Goal: Check status: Check status

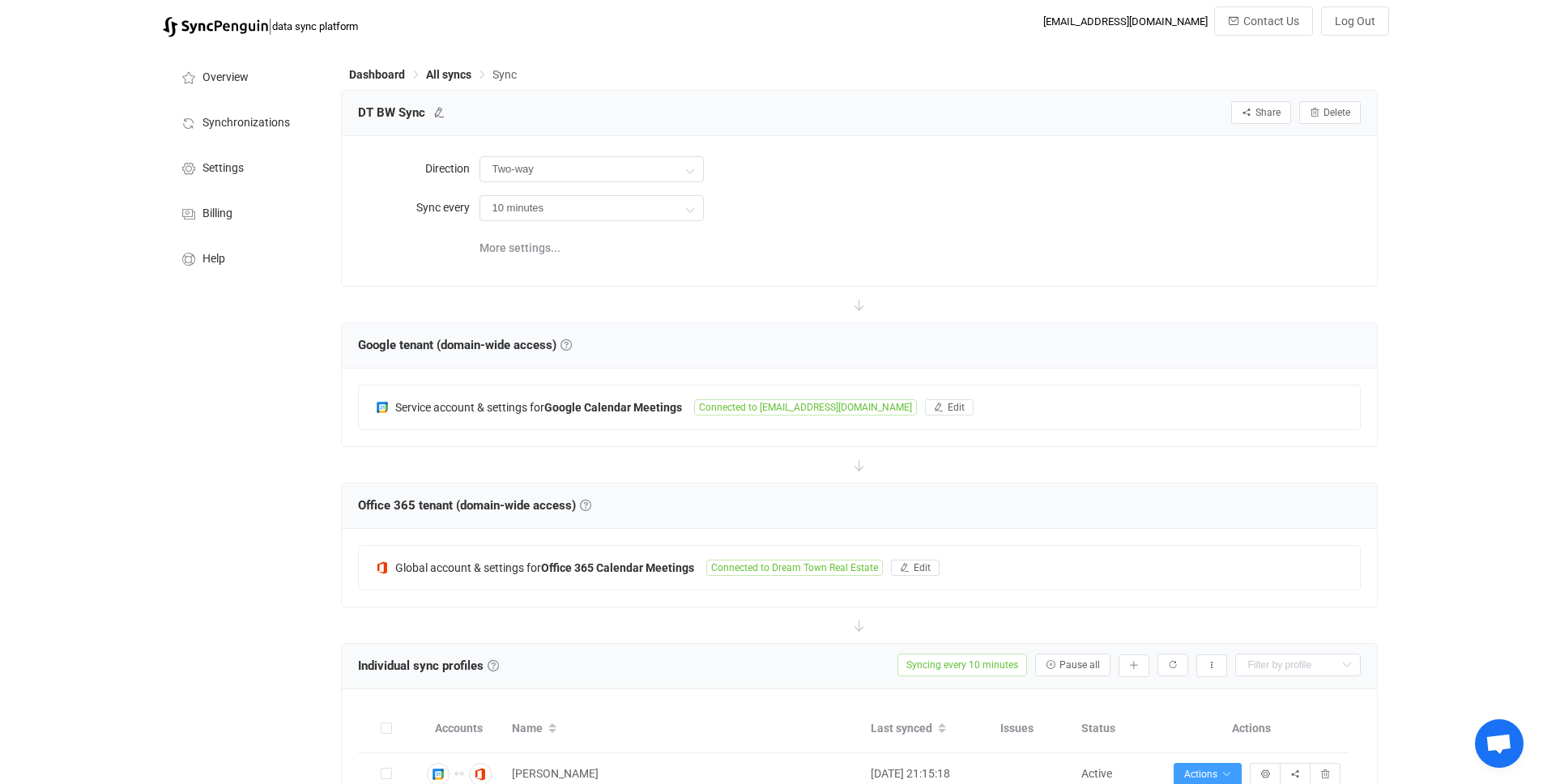
scroll to position [4056, 0]
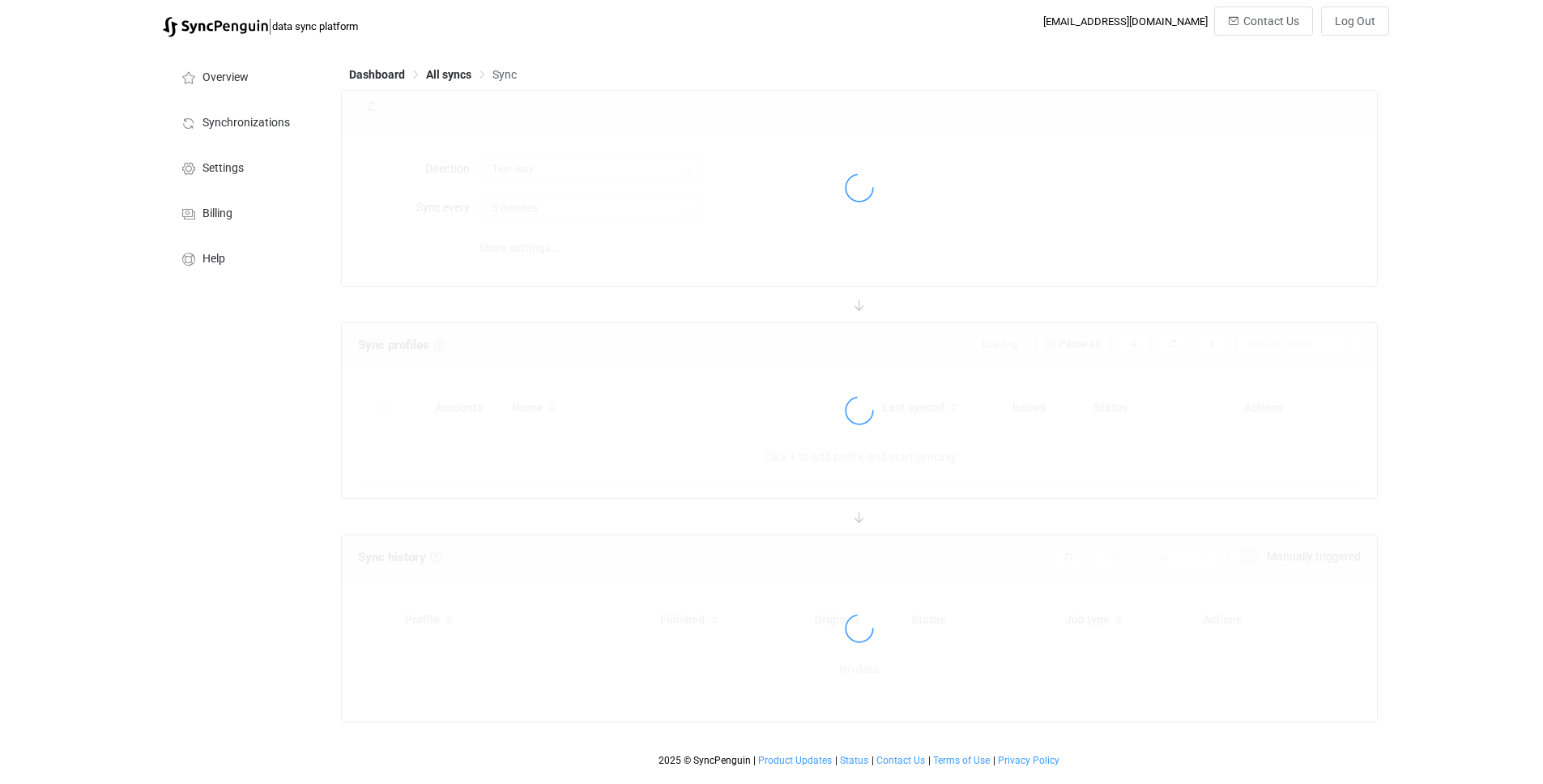
type input "10 minutes"
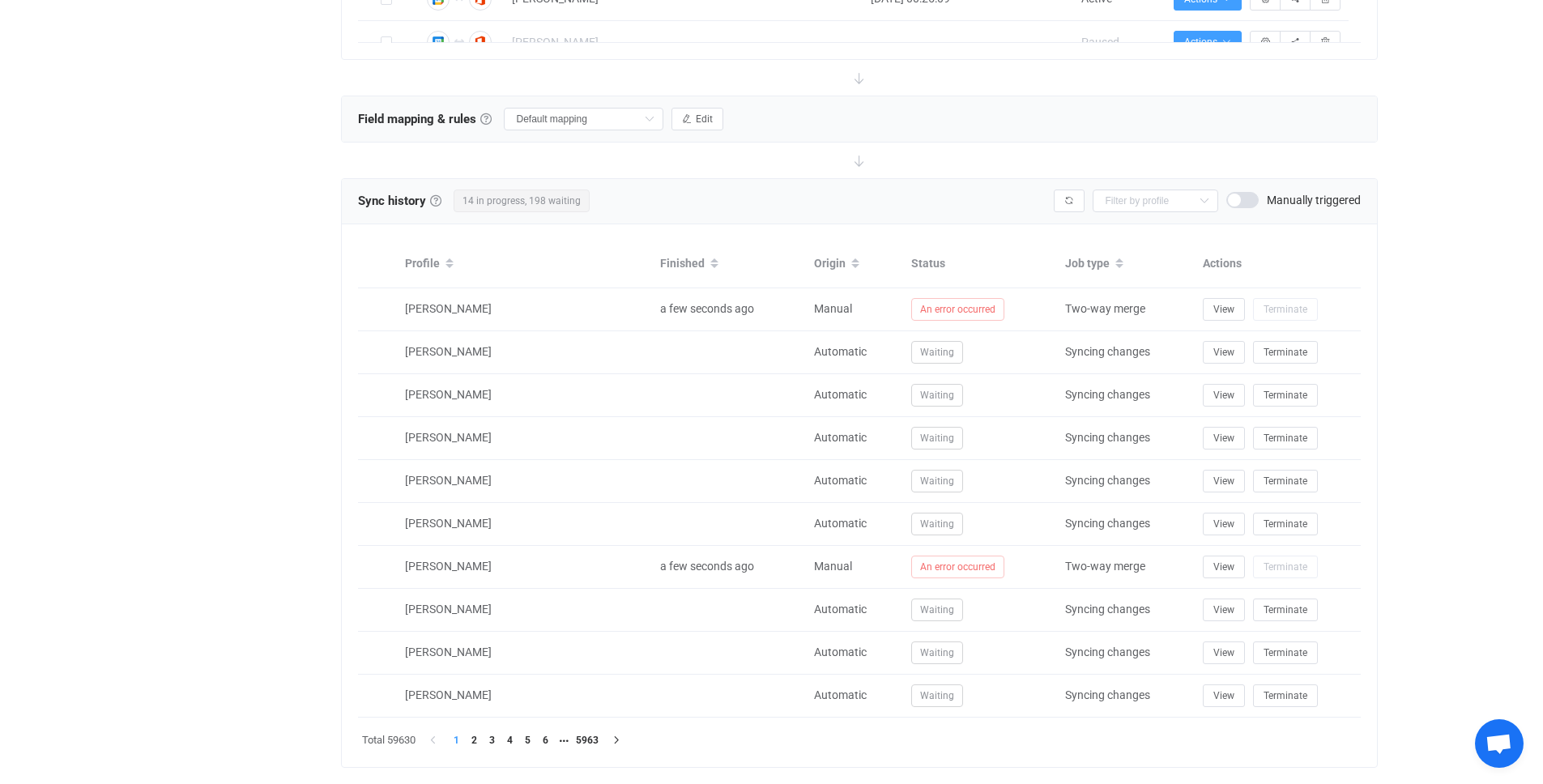
scroll to position [1079, 0]
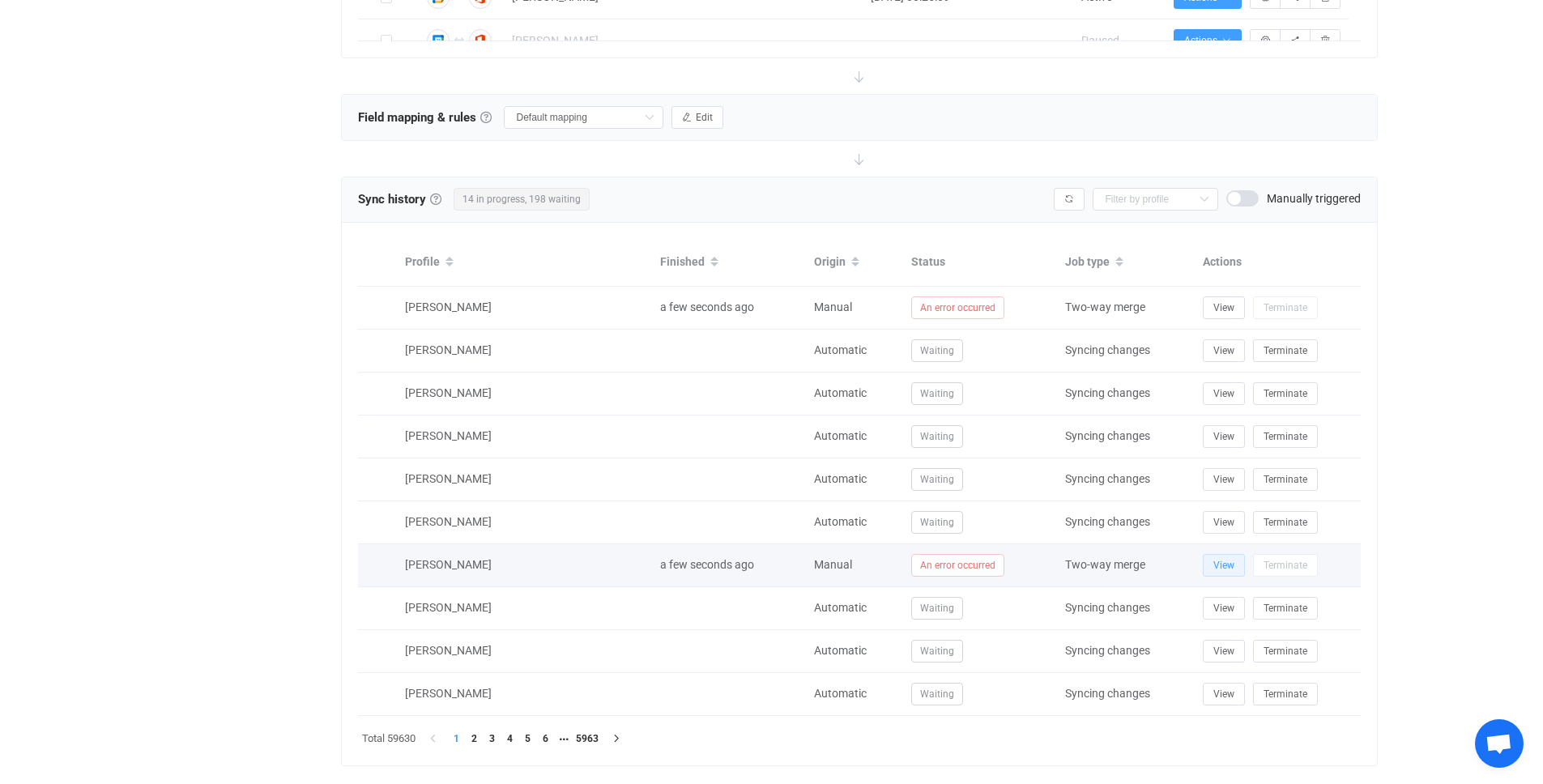
click at [1224, 567] on span "View" at bounding box center [1223, 565] width 21 height 11
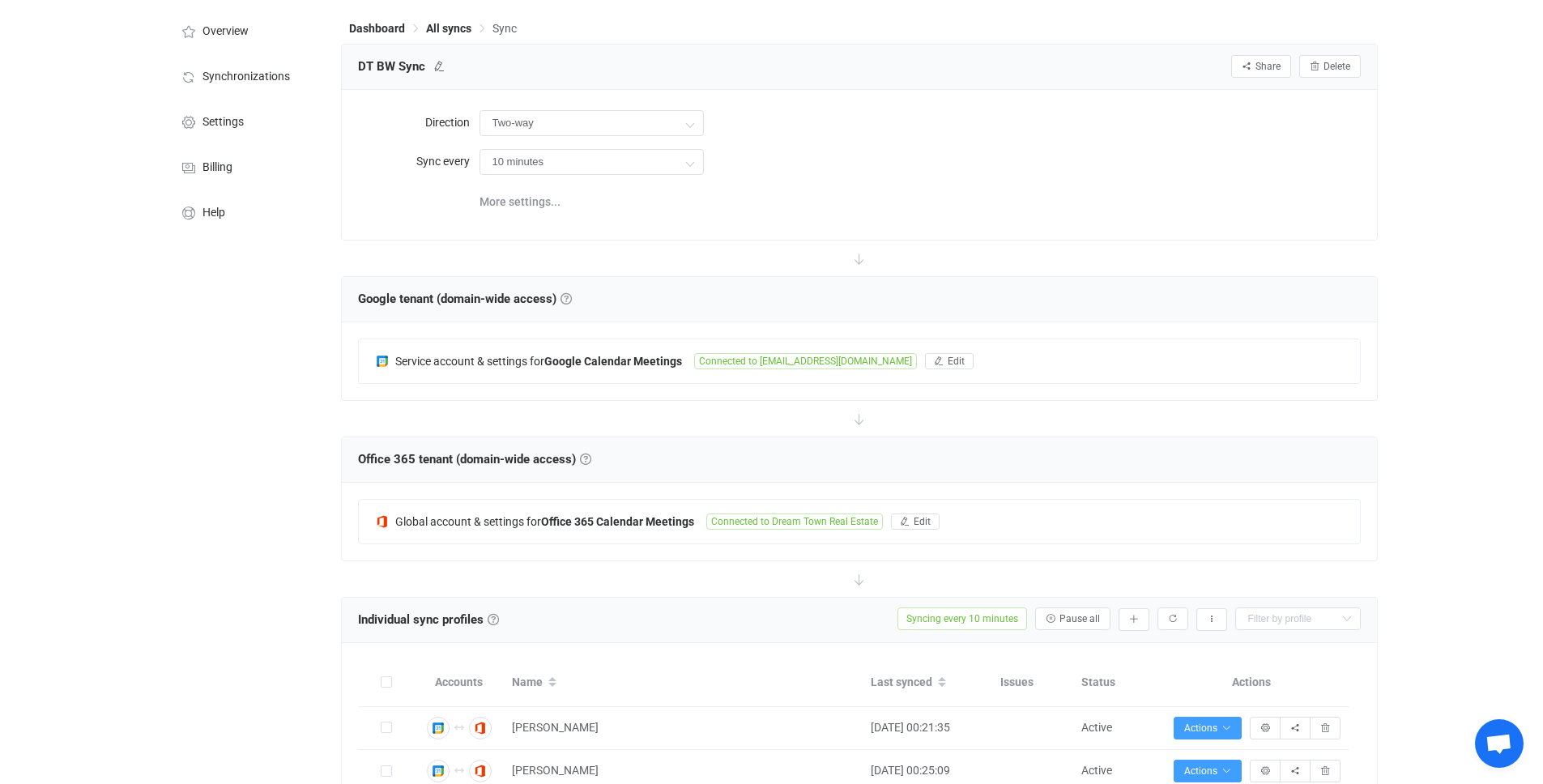
scroll to position [0, 0]
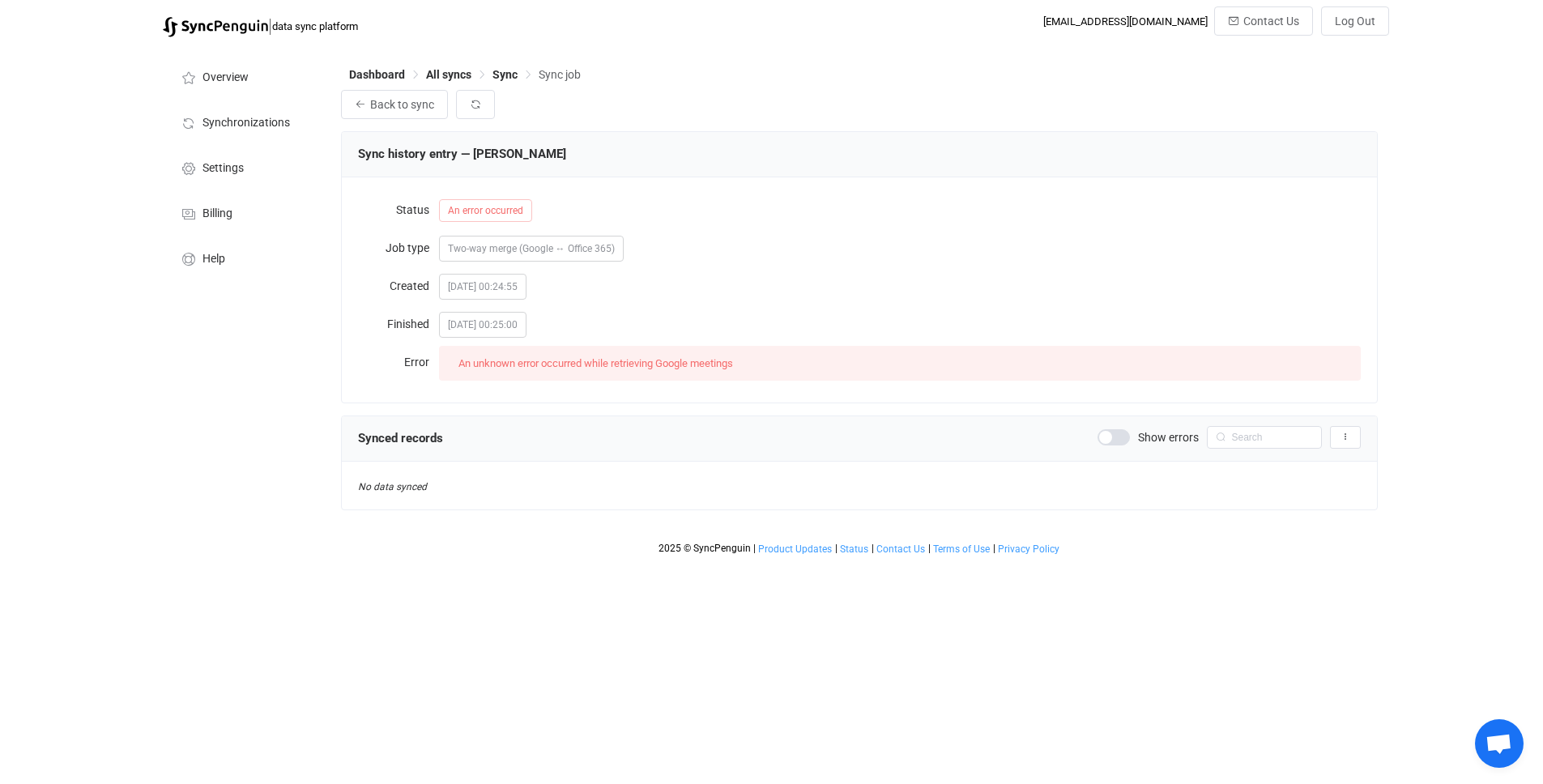
click at [1127, 436] on span at bounding box center [1114, 437] width 33 height 16
